Goal: Task Accomplishment & Management: Use online tool/utility

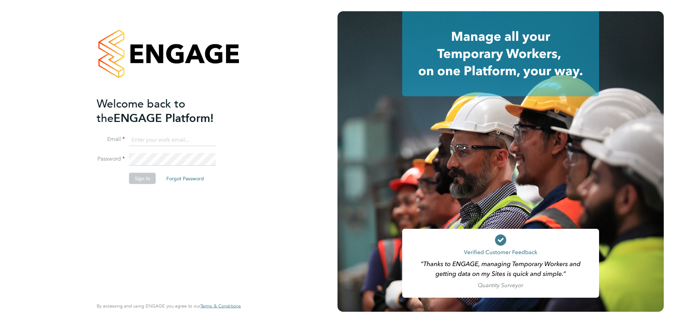
type input "claire.britton@bhafc.co.uk"
click at [134, 180] on button "Sign In" at bounding box center [142, 178] width 27 height 11
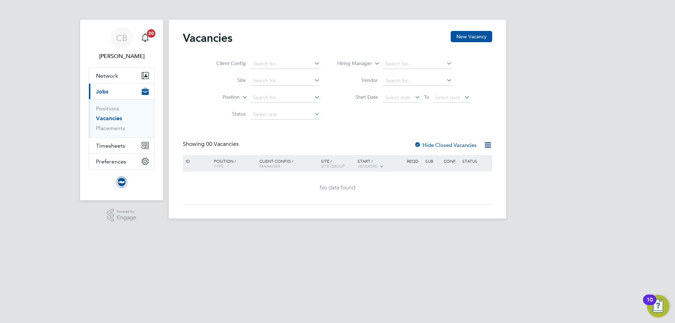
drag, startPoint x: 584, startPoint y: 76, endPoint x: 524, endPoint y: 85, distance: 60.6
click at [583, 76] on div "CB [PERSON_NAME] Notifications 20 Applications: Network Sites Workers Current p…" at bounding box center [337, 115] width 675 height 230
click at [121, 144] on span "Timesheets" at bounding box center [110, 145] width 29 height 7
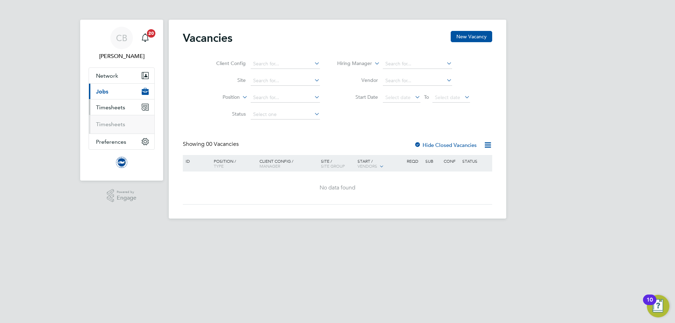
click at [120, 129] on ul "Timesheets" at bounding box center [121, 124] width 65 height 19
click at [120, 127] on link "Timesheets" at bounding box center [110, 124] width 29 height 7
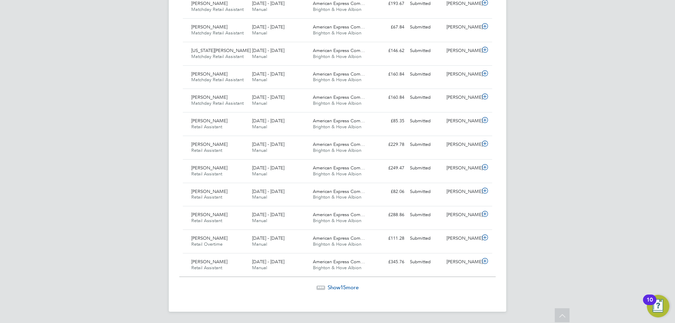
click at [351, 287] on span "Show 15 more" at bounding box center [343, 287] width 31 height 7
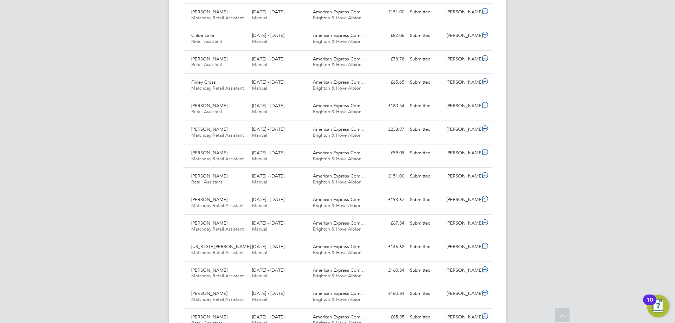
click at [609, 81] on div "CB [PERSON_NAME] Notifications 20 Applications: Network Sites Workers Jobs Posi…" at bounding box center [337, 210] width 675 height 1281
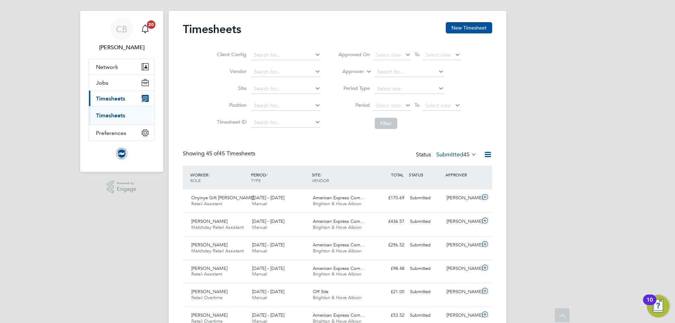
scroll to position [8, 0]
